Goal: Task Accomplishment & Management: Complete application form

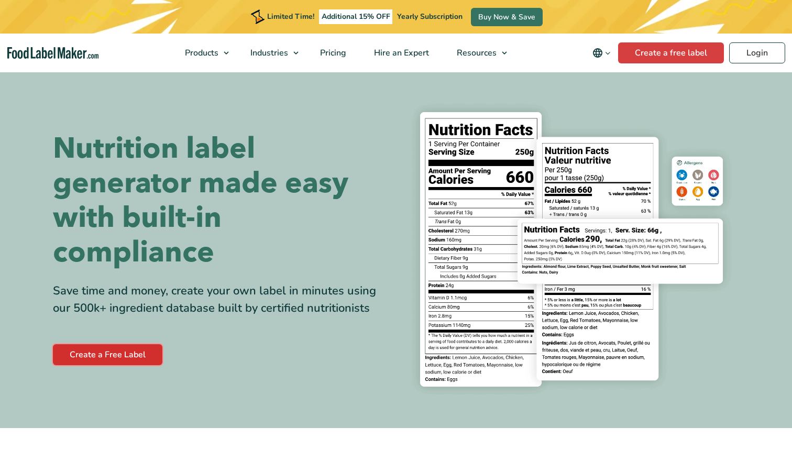
click at [123, 355] on link "Create a Free Label" at bounding box center [108, 354] width 110 height 21
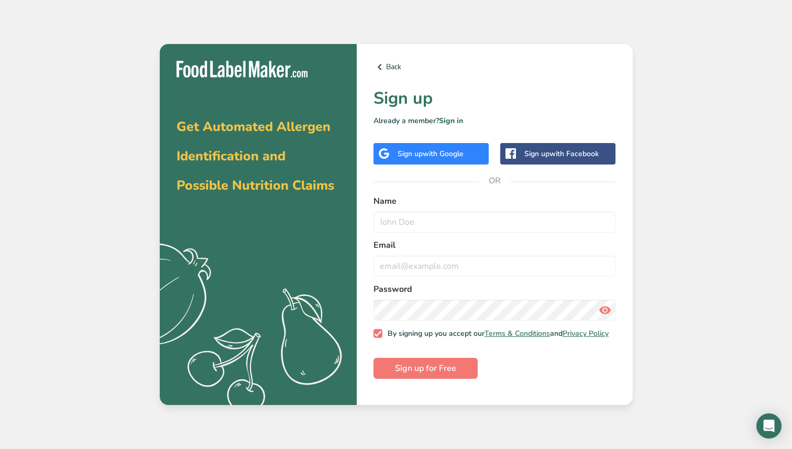
click at [438, 156] on span "with Google" at bounding box center [443, 154] width 41 height 10
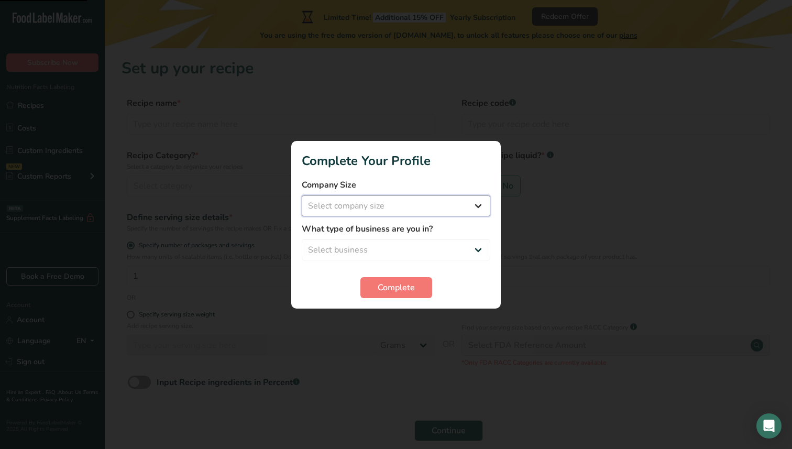
click at [388, 204] on select "Select company size Fewer than 10 Employees 10 to 50 Employees 51 to 500 Employ…" at bounding box center [396, 205] width 189 height 21
select select "2"
click at [302, 195] on select "Select company size Fewer than 10 Employees 10 to 50 Employees 51 to 500 Employ…" at bounding box center [396, 205] width 189 height 21
click at [378, 245] on select "Select business Packaged Food Manufacturer Restaurant & Cafe Bakery Meal Plans …" at bounding box center [396, 249] width 189 height 21
select select "2"
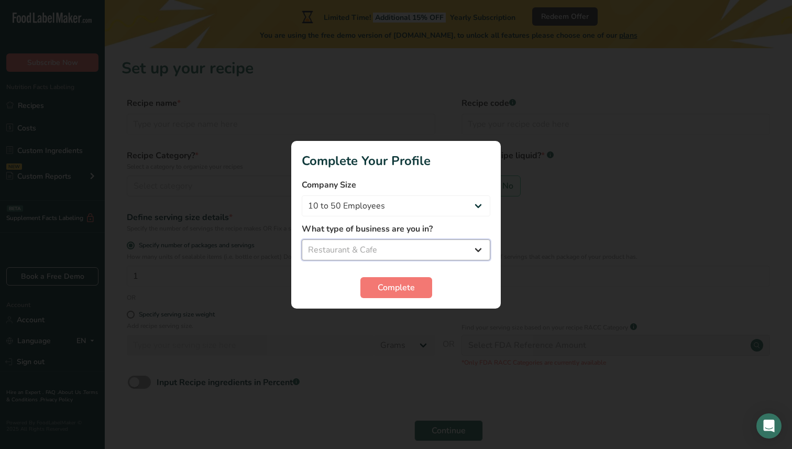
click at [302, 239] on select "Select business Packaged Food Manufacturer Restaurant & Cafe Bakery Meal Plans …" at bounding box center [396, 249] width 189 height 21
click at [390, 290] on span "Complete" at bounding box center [396, 287] width 37 height 13
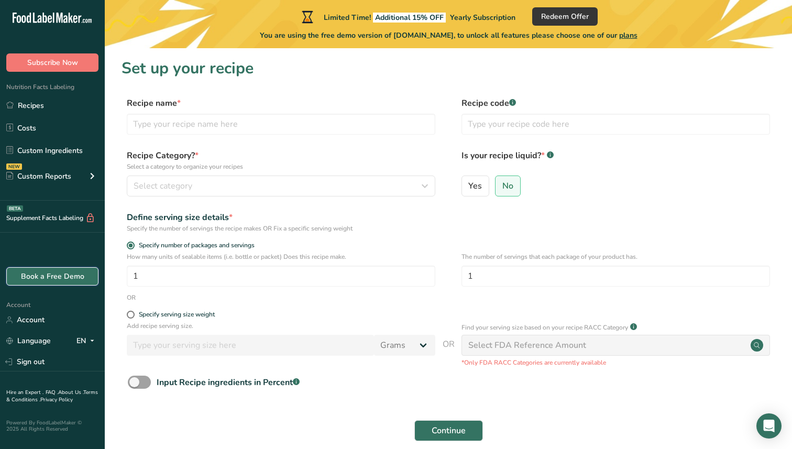
click at [64, 270] on link "Book a Free Demo" at bounding box center [52, 276] width 92 height 18
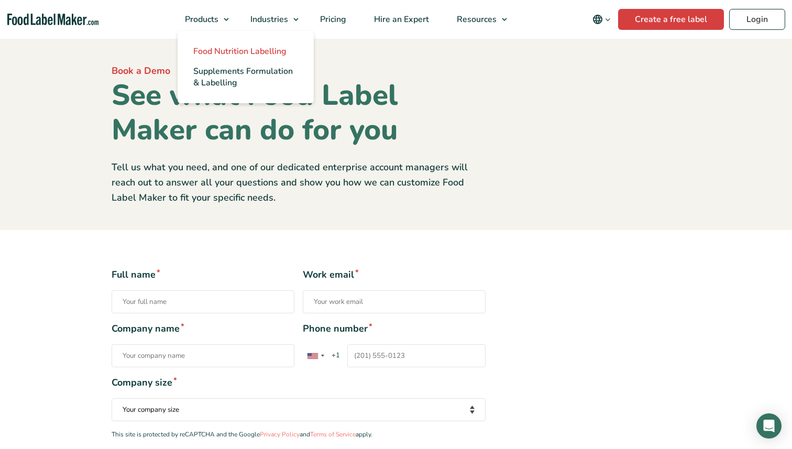
click at [221, 46] on span "Food Nutrition Labelling" at bounding box center [239, 52] width 93 height 12
